Goal: Information Seeking & Learning: Understand process/instructions

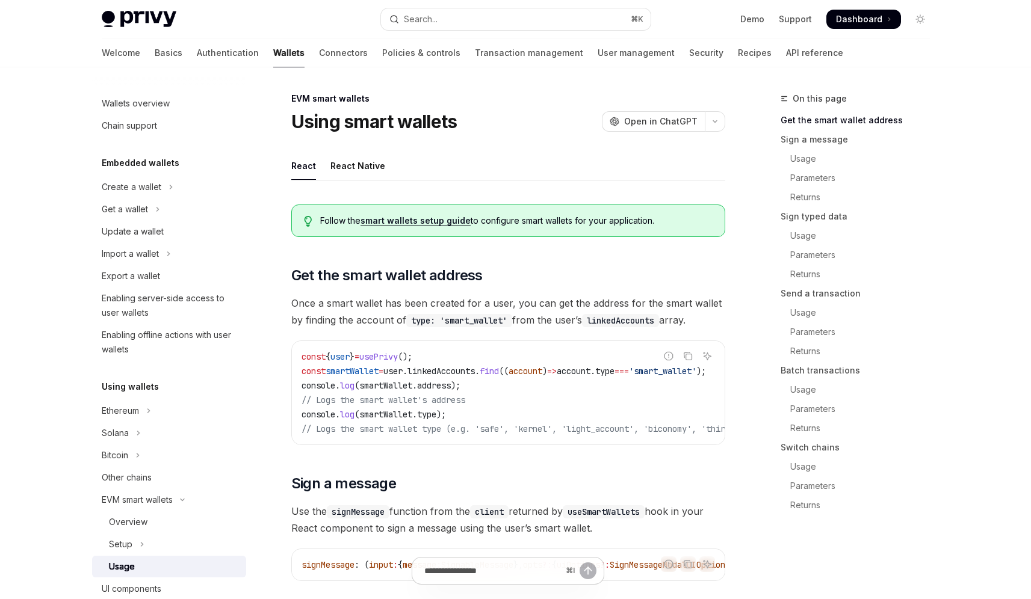
click at [864, 17] on span "Dashboard" at bounding box center [859, 19] width 46 height 12
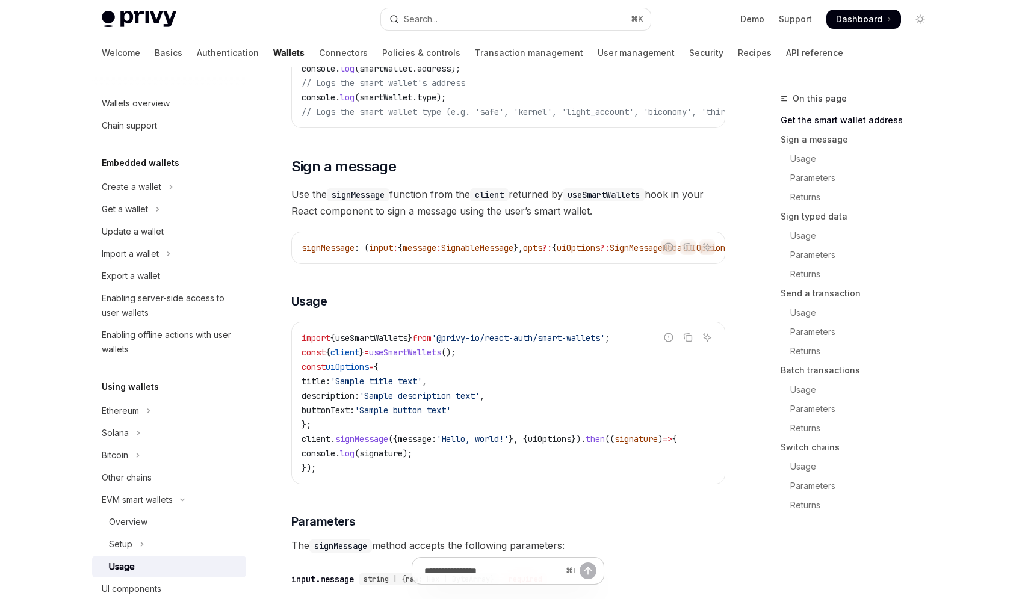
scroll to position [327, 0]
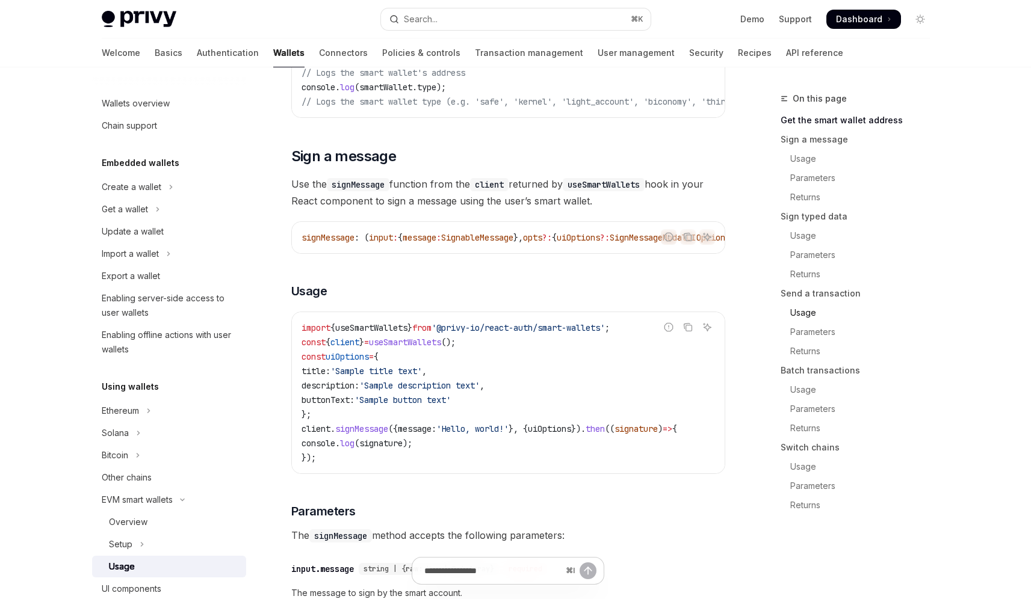
click at [808, 312] on link "Usage" at bounding box center [860, 312] width 159 height 19
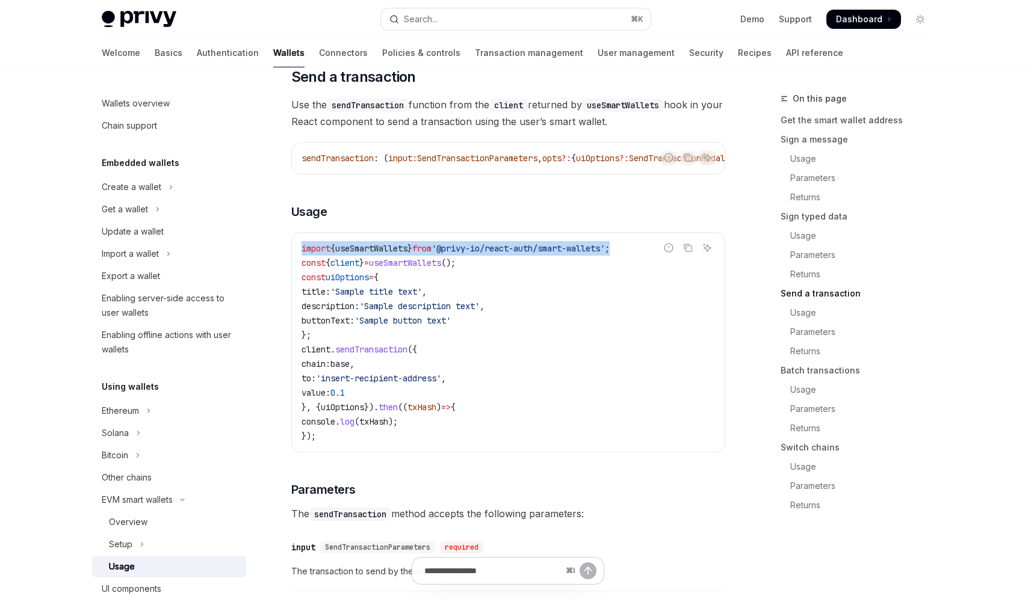
drag, startPoint x: 645, startPoint y: 277, endPoint x: 283, endPoint y: 277, distance: 361.1
click at [283, 277] on div "EVM smart wallets Using smart wallets OpenAI Open in ChatGPT OpenAI Open in Cha…" at bounding box center [395, 422] width 664 height 4150
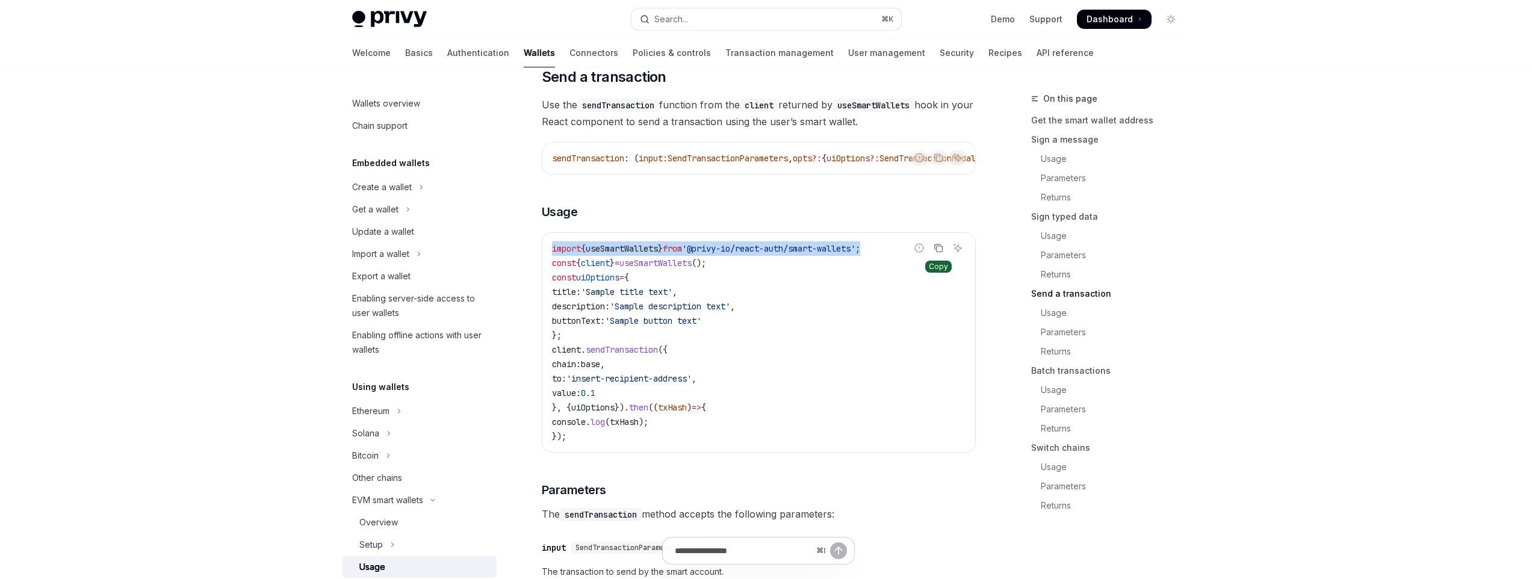
click at [938, 253] on icon "Copy the contents from the code block" at bounding box center [938, 248] width 10 height 10
click at [894, 277] on code "import { useSmartWallets } from '@privy-io/react-auth/smart-wallets' ; const { …" at bounding box center [758, 342] width 413 height 202
drag, startPoint x: 891, startPoint y: 277, endPoint x: 545, endPoint y: 274, distance: 346.6
click at [545, 274] on div "import { useSmartWallets } from '@privy-io/react-auth/smart-wallets' ; const { …" at bounding box center [758, 342] width 433 height 219
copy span "import { useSmartWallets } from '@privy-io/react-auth/smart-wallets' ;"
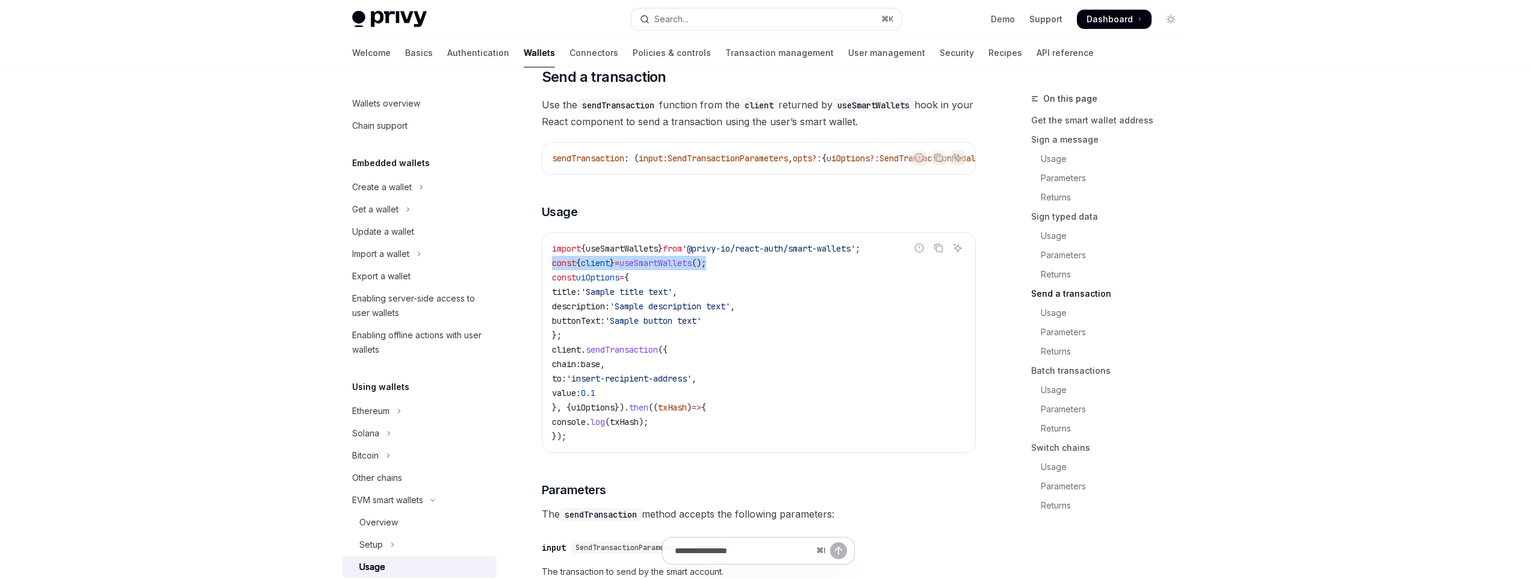
drag, startPoint x: 731, startPoint y: 292, endPoint x: 546, endPoint y: 296, distance: 185.4
click at [546, 296] on div "import { useSmartWallets } from '@privy-io/react-auth/smart-wallets' ; const { …" at bounding box center [758, 342] width 433 height 219
copy span "const { client } = useSmartWallets ();"
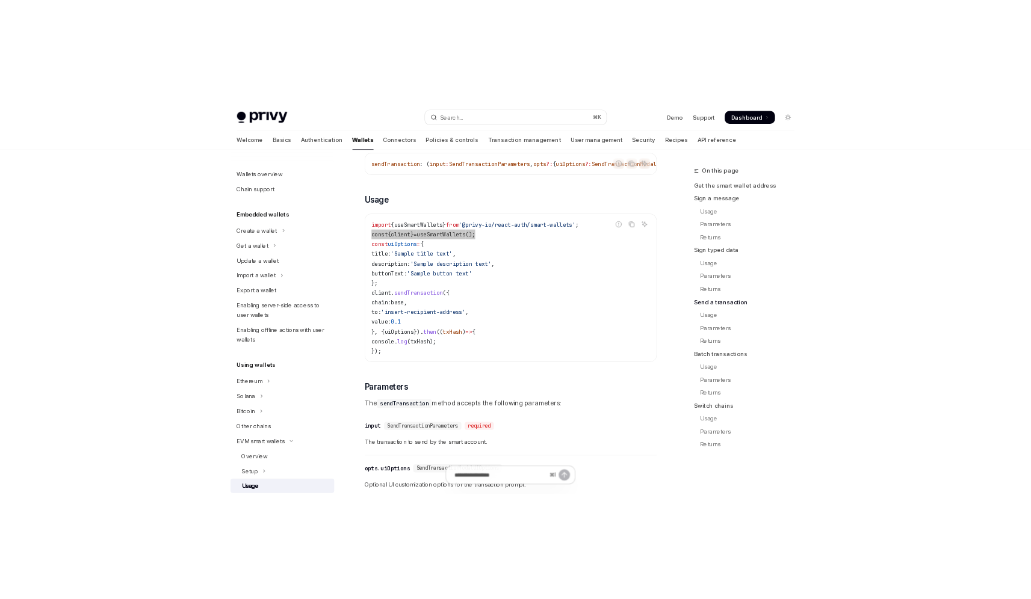
scroll to position [1829, 0]
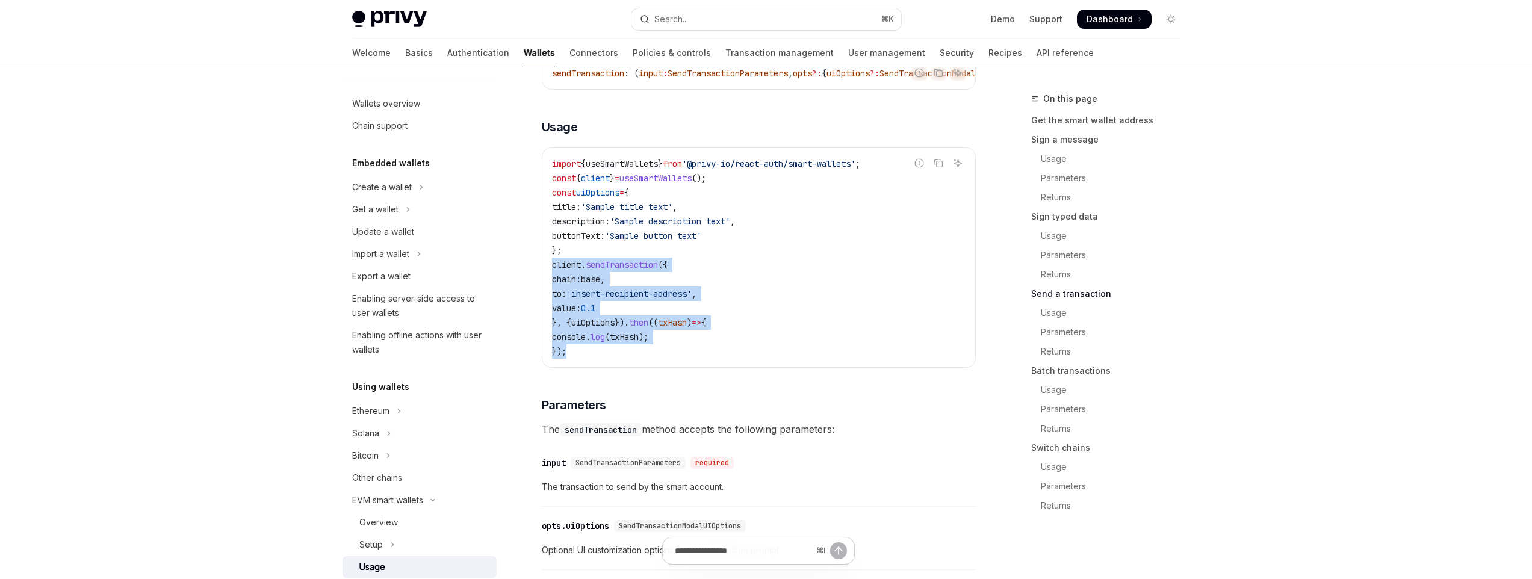
drag, startPoint x: 574, startPoint y: 384, endPoint x: 552, endPoint y: 294, distance: 92.7
click at [552, 294] on code "import { useSmartWallets } from '@privy-io/react-auth/smart-wallets' ; const { …" at bounding box center [758, 257] width 413 height 202
copy code "client . sendTransaction ({ chain: base , to: 'insert-recipient-address' , valu…"
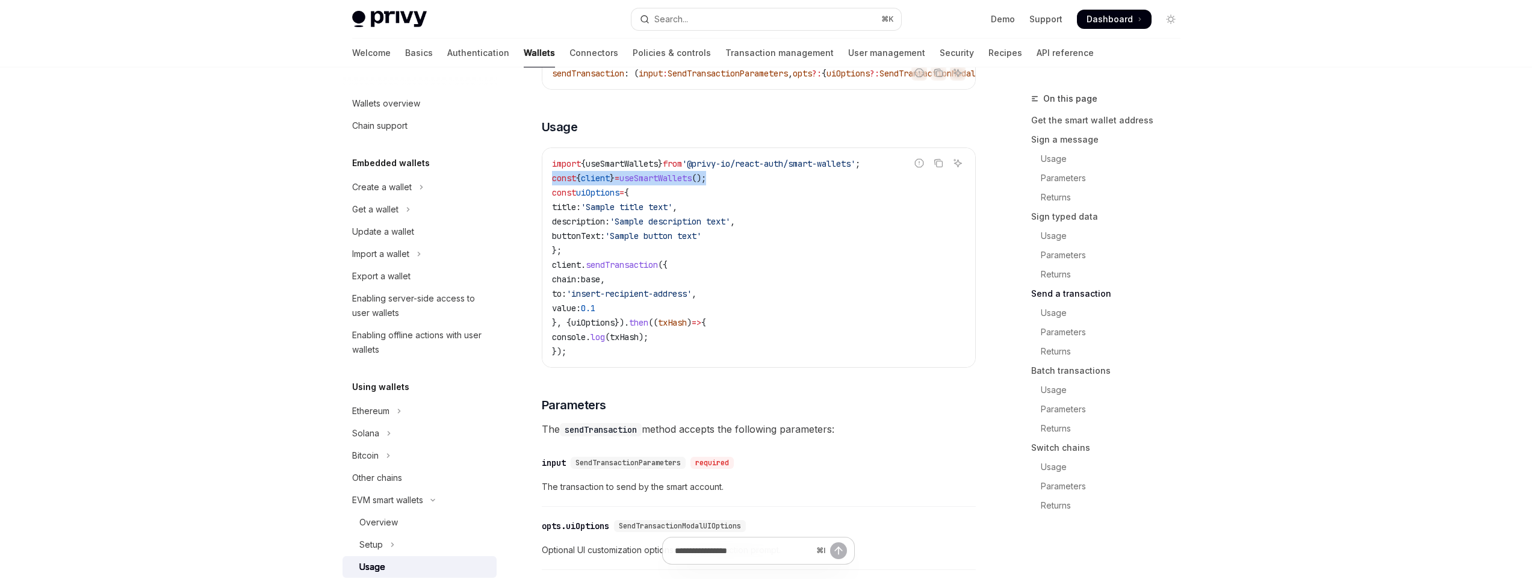
drag, startPoint x: 729, startPoint y: 208, endPoint x: 530, endPoint y: 209, distance: 199.8
click at [530, 209] on div "EVM smart wallets Using smart wallets OpenAI Open in ChatGPT OpenAI Open in Cha…" at bounding box center [646, 338] width 664 height 4150
copy span "const { client } = useSmartWallets ();"
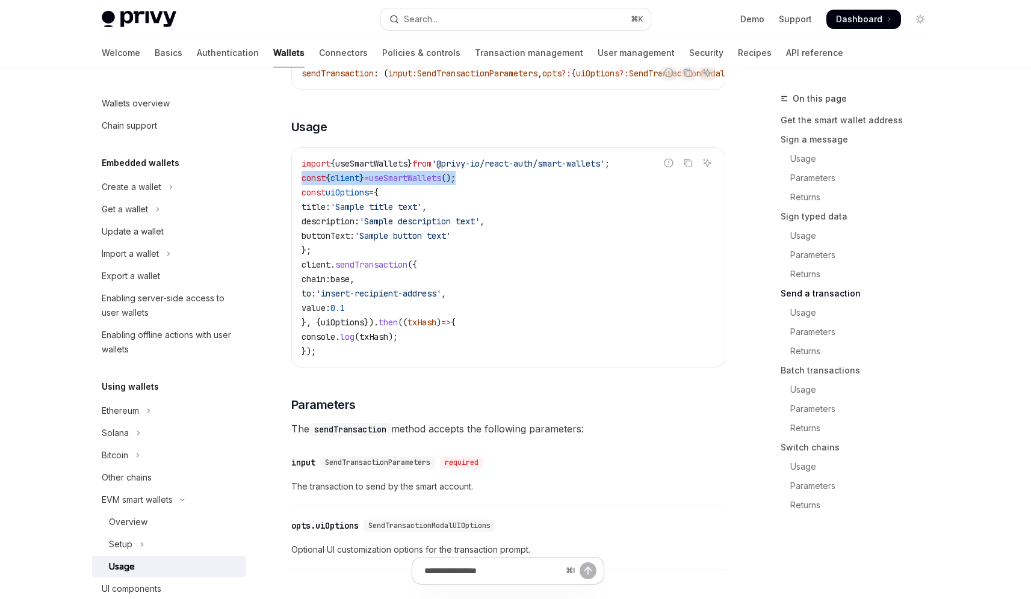
type textarea "*"
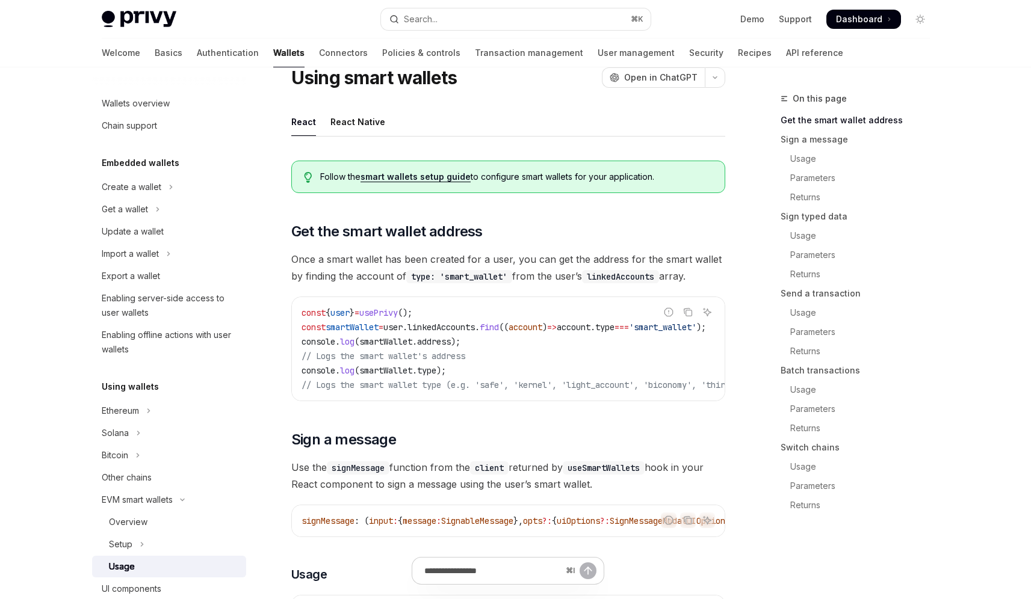
scroll to position [49, 0]
